Goal: Task Accomplishment & Management: Use online tool/utility

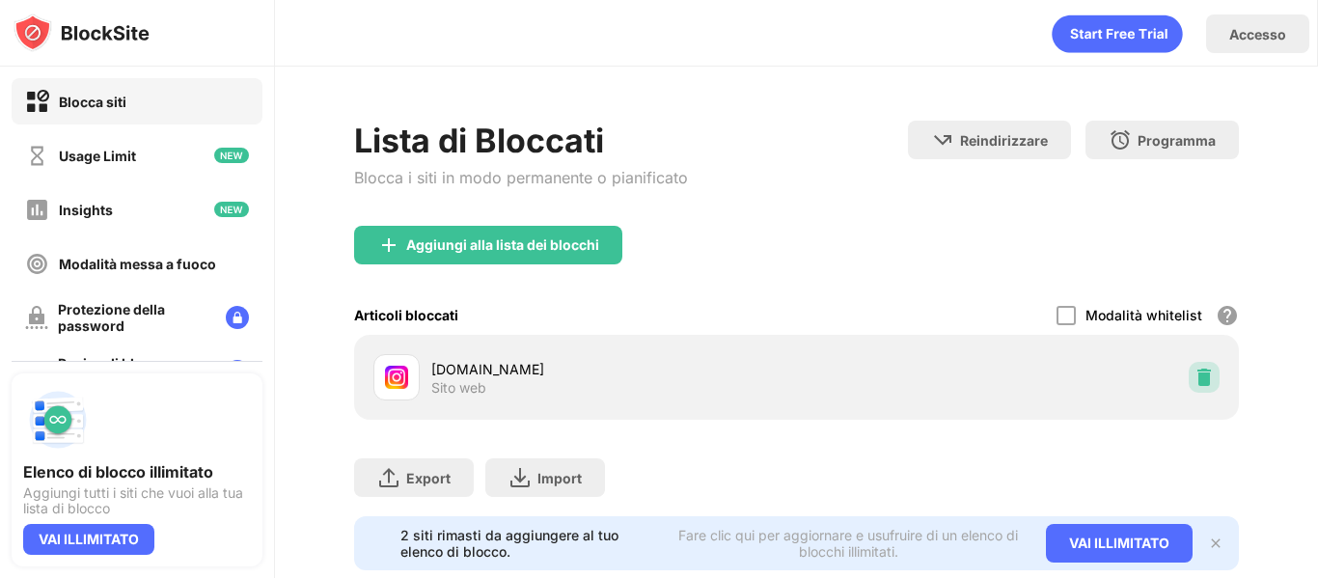
click at [1194, 382] on img at bounding box center [1203, 377] width 19 height 19
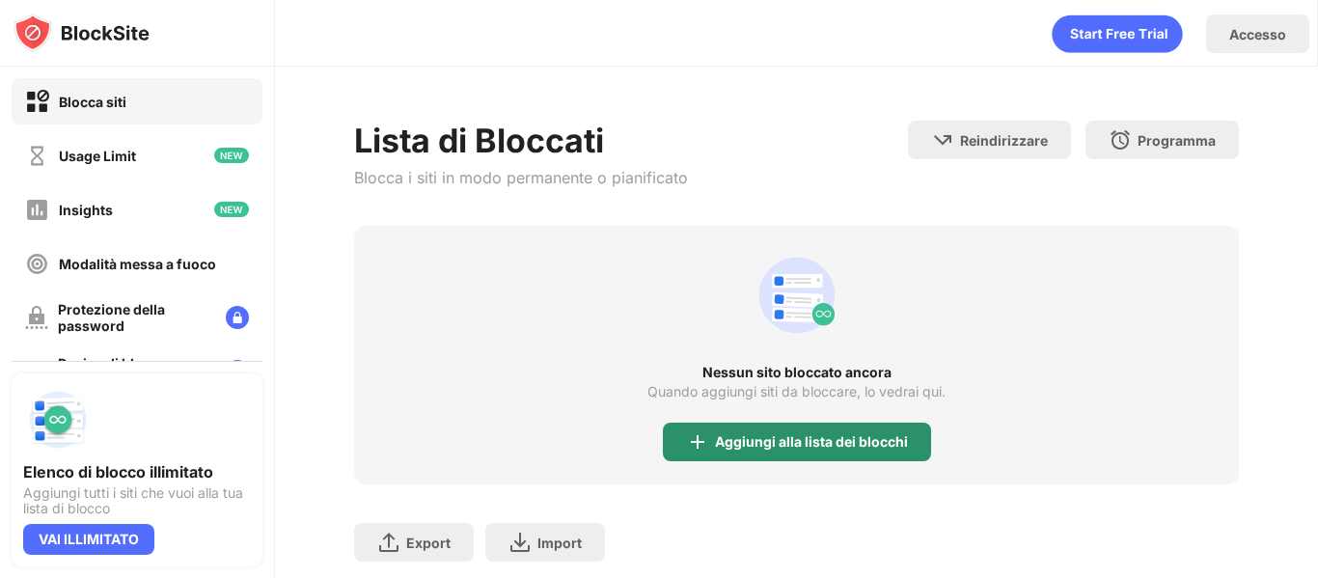
click at [851, 452] on div "Aggiungi alla lista dei blocchi" at bounding box center [797, 442] width 268 height 39
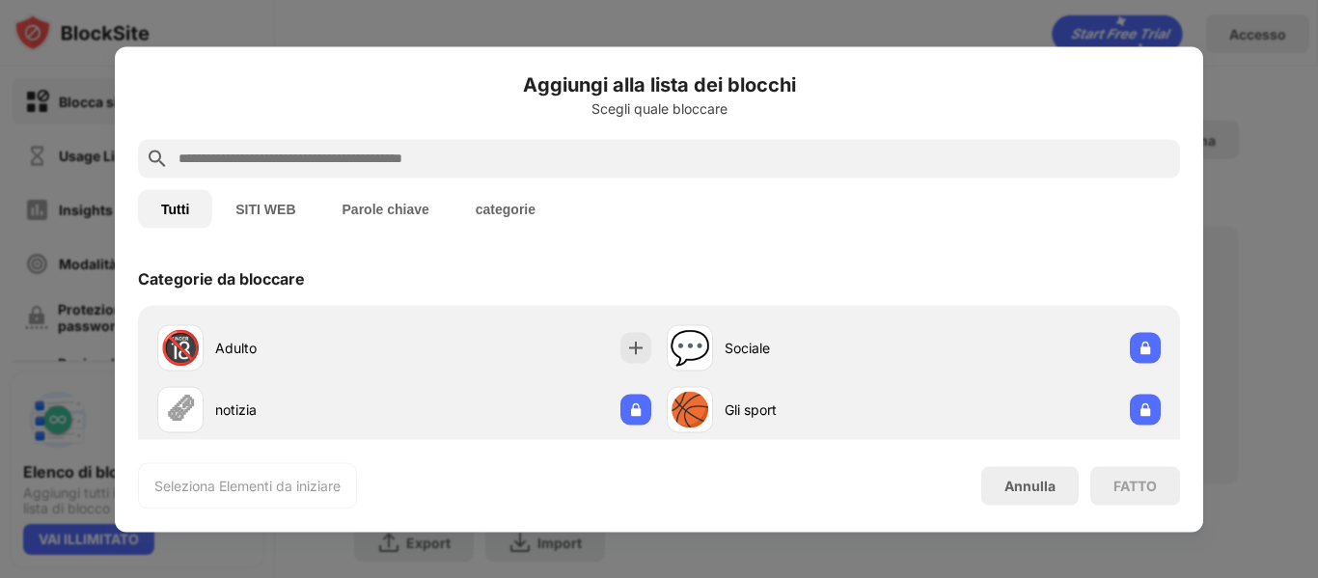
click at [419, 149] on input "text" at bounding box center [675, 158] width 996 height 23
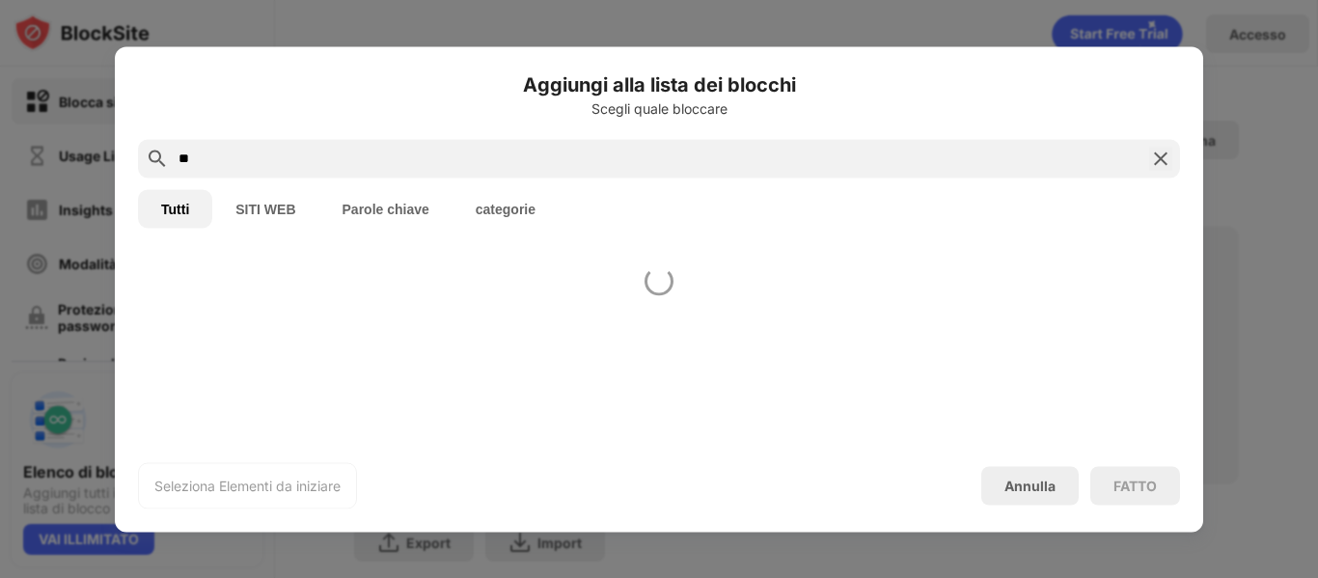
type input "*"
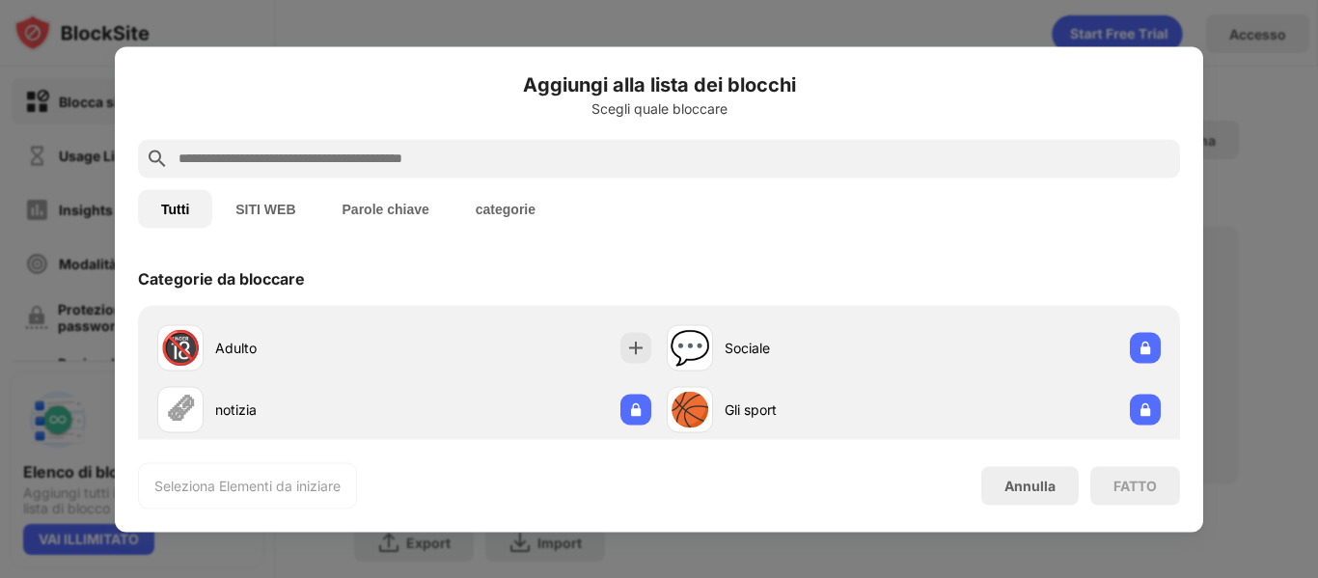
click at [461, 141] on div at bounding box center [659, 158] width 1042 height 39
click at [430, 173] on div at bounding box center [659, 158] width 1042 height 39
click at [443, 170] on div at bounding box center [659, 158] width 1042 height 39
click at [429, 160] on input "text" at bounding box center [675, 158] width 996 height 23
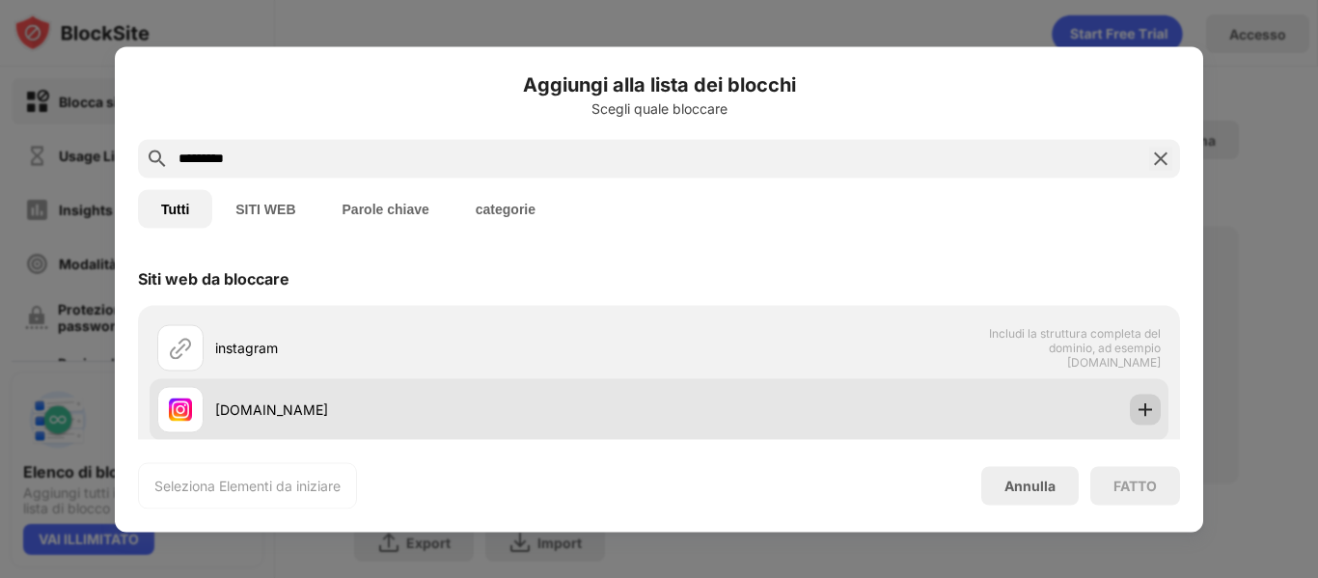
type input "*********"
click at [1135, 407] on img at bounding box center [1144, 408] width 19 height 19
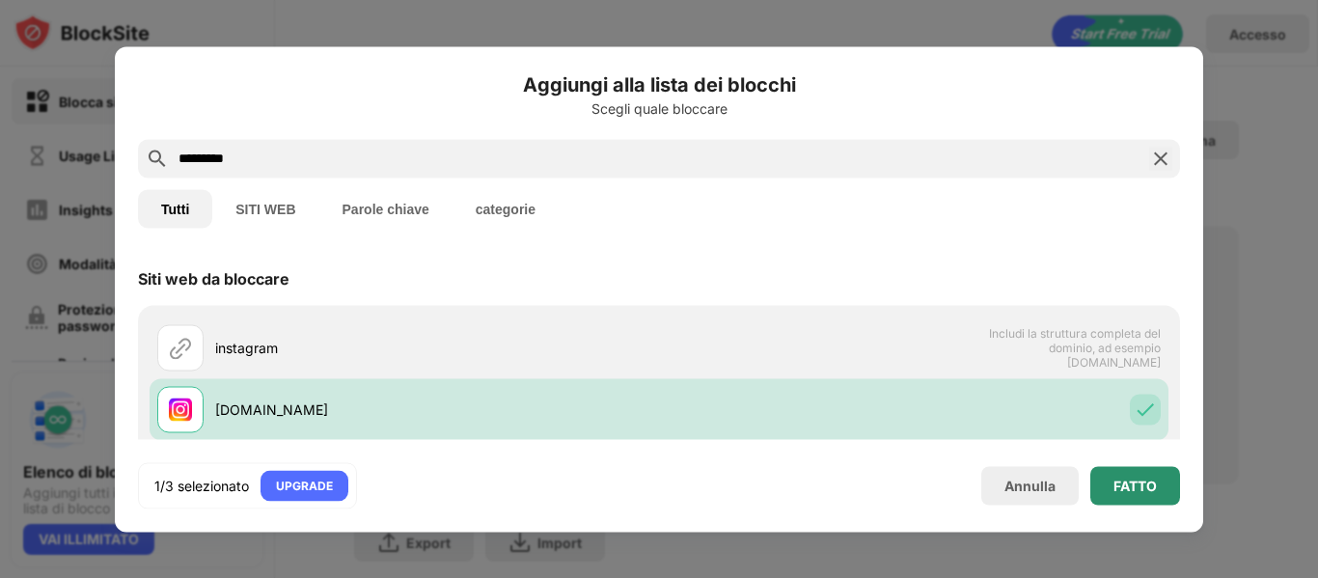
click at [1141, 476] on div "FATTO" at bounding box center [1135, 485] width 90 height 39
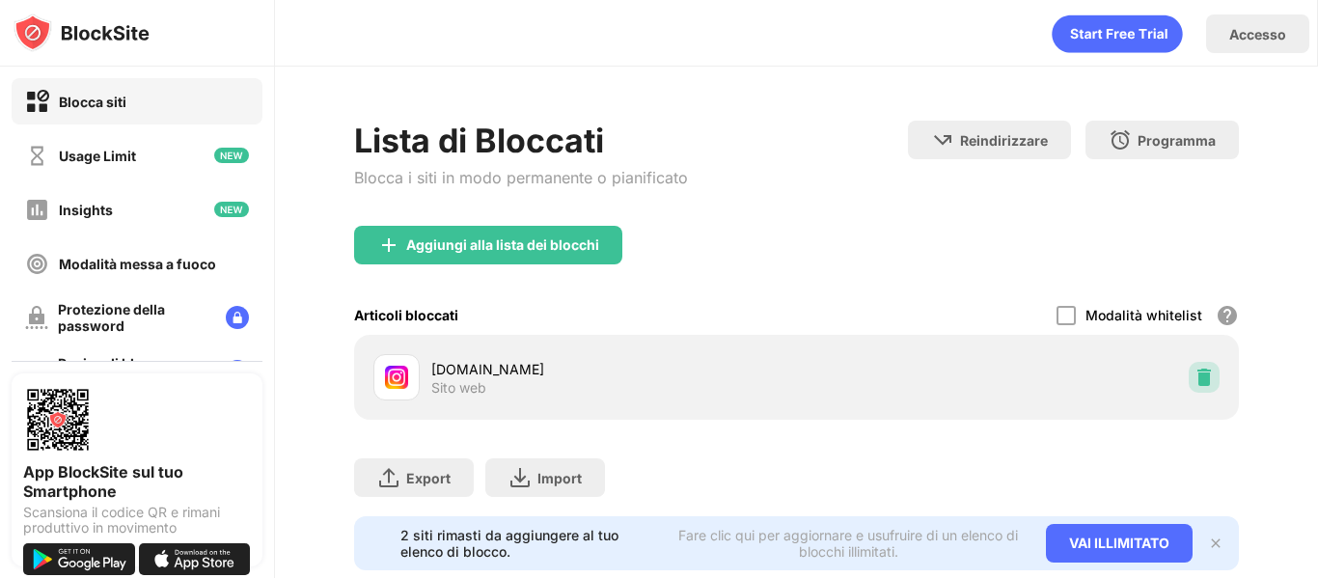
click at [1195, 370] on img at bounding box center [1203, 377] width 19 height 19
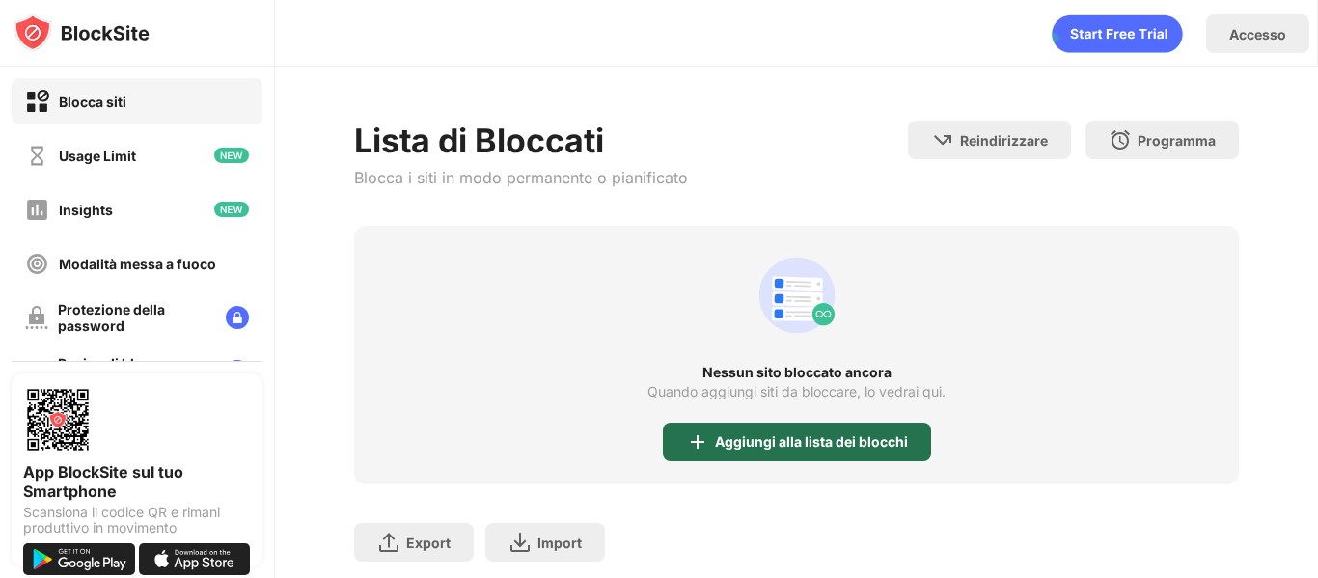
click at [847, 432] on div "Aggiungi alla lista dei blocchi" at bounding box center [797, 442] width 268 height 39
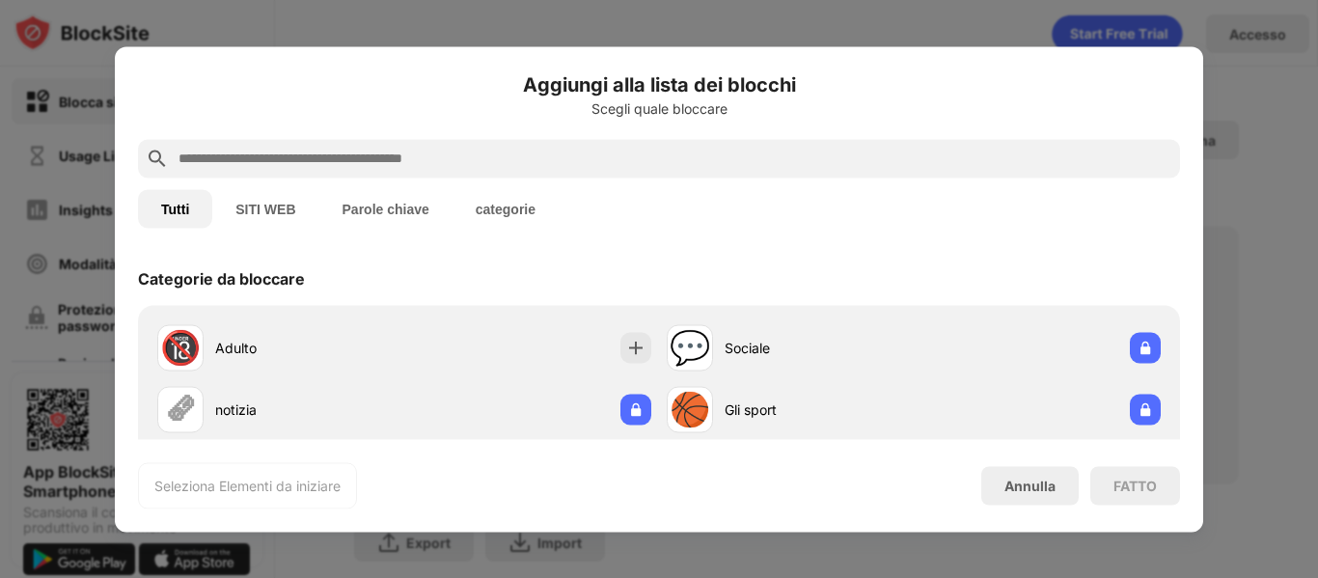
click at [586, 165] on input "text" at bounding box center [675, 158] width 996 height 23
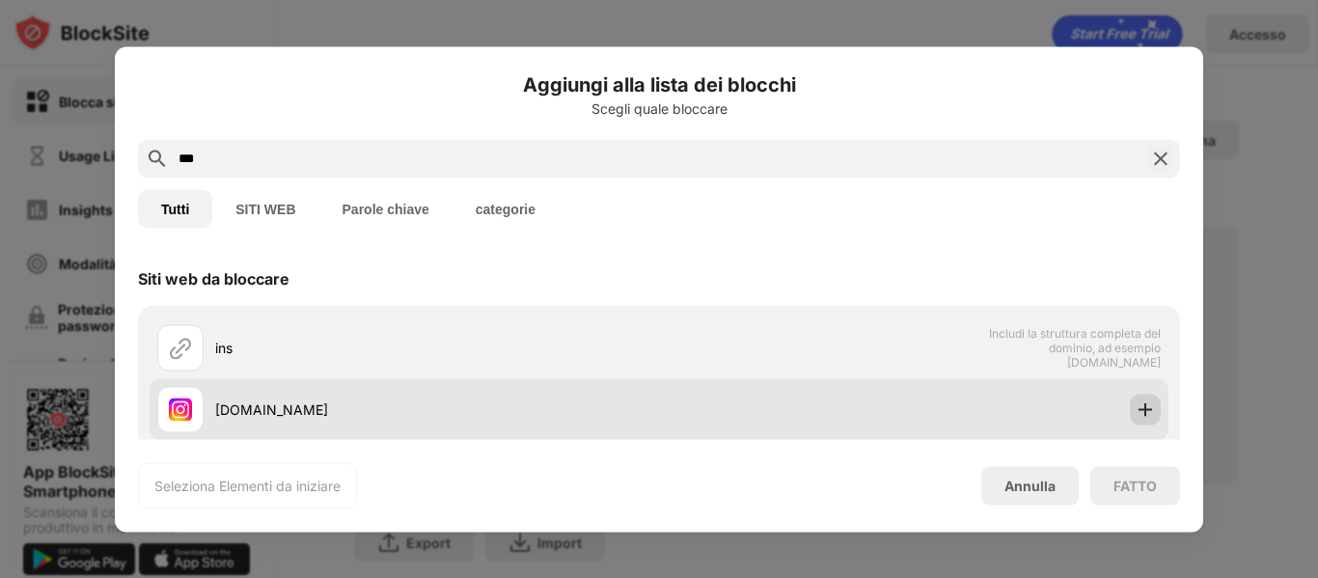
type input "***"
click at [1136, 412] on img at bounding box center [1144, 408] width 19 height 19
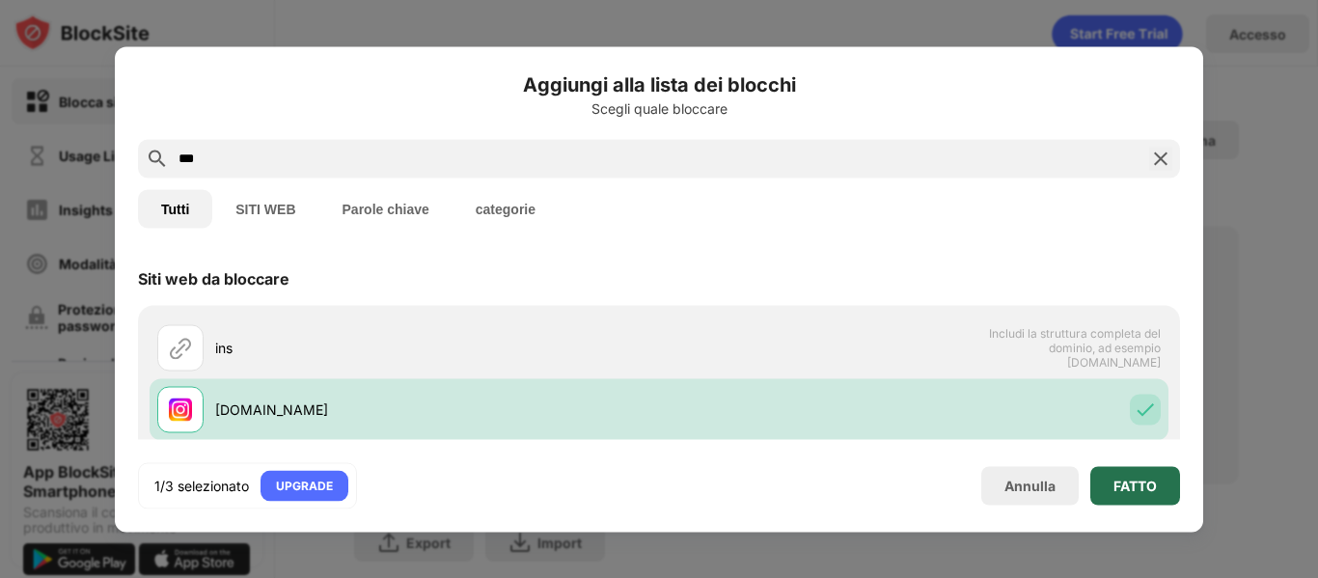
click at [1136, 481] on div "FATTO" at bounding box center [1134, 484] width 43 height 15
